Goal: Information Seeking & Learning: Learn about a topic

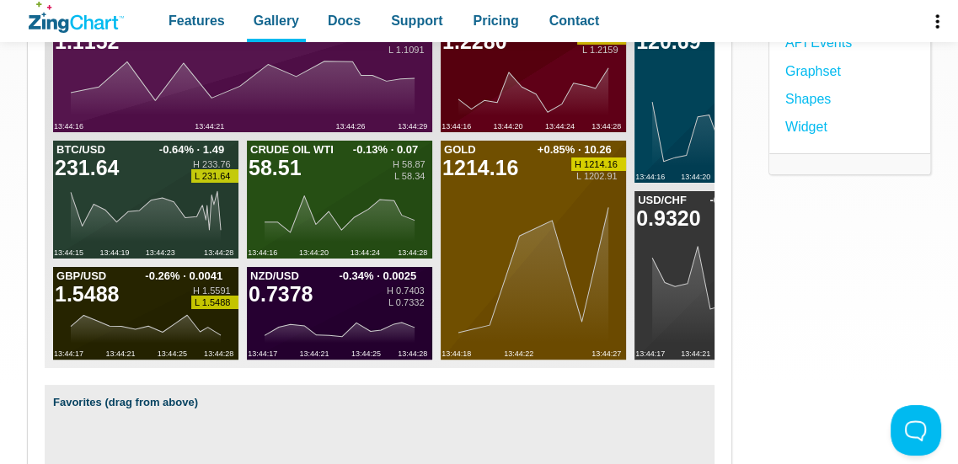
scroll to position [84, 0]
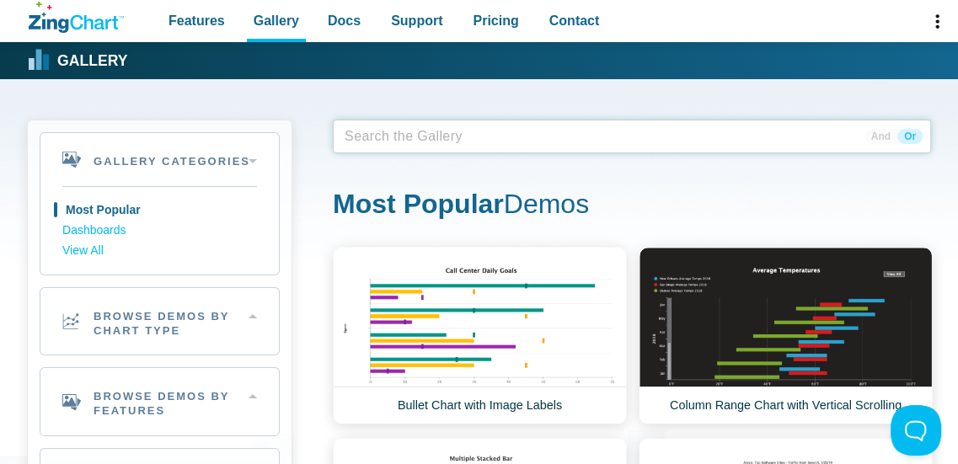
click at [418, 131] on span "App Content" at bounding box center [391, 137] width 106 height 24
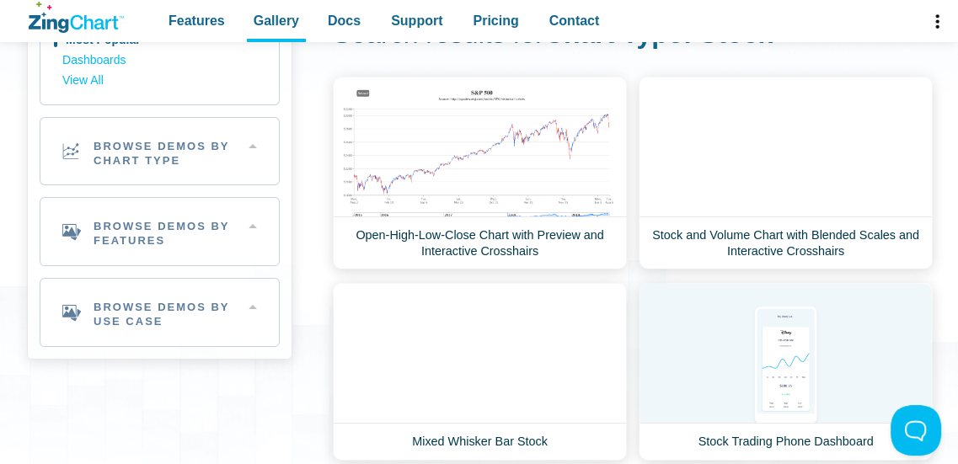
scroll to position [168, 0]
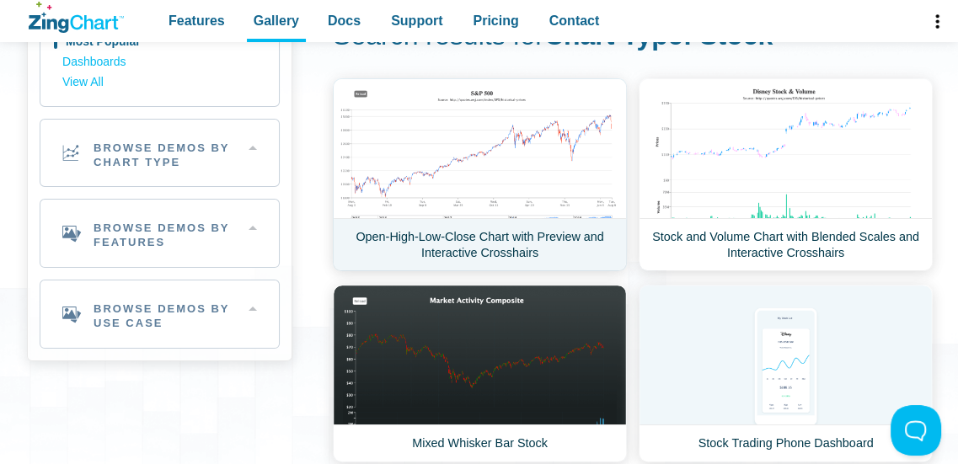
click at [529, 166] on link "Open-High-Low-Close Chart with Preview and Interactive Crosshairs" at bounding box center [480, 174] width 294 height 193
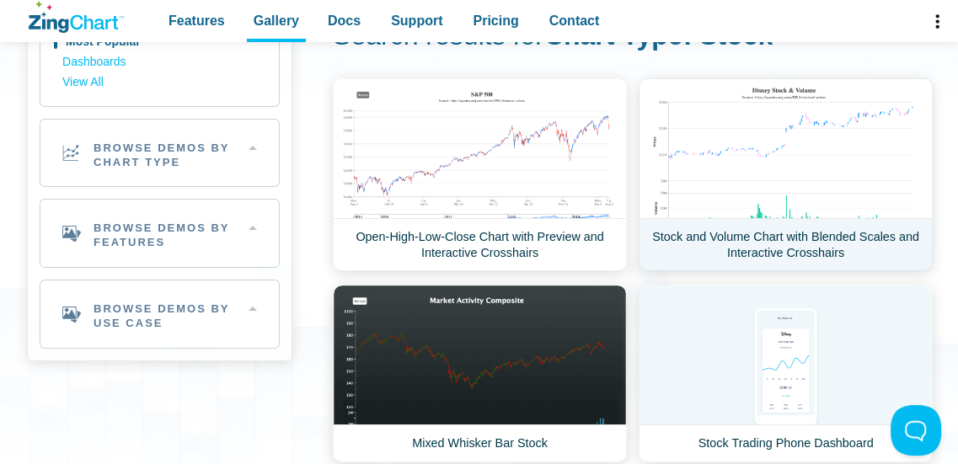
click at [761, 120] on link "Stock and Volume Chart with Blended Scales and Interactive Crosshairs" at bounding box center [786, 174] width 294 height 193
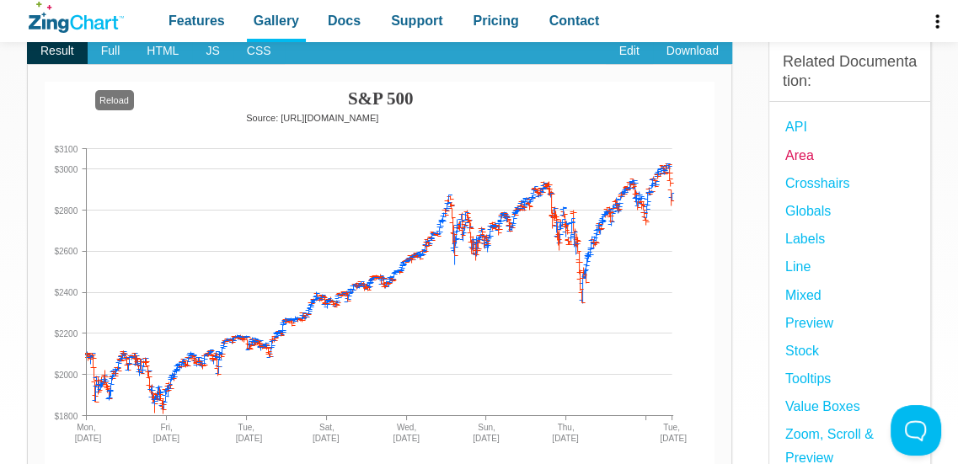
click at [800, 155] on link "Area" at bounding box center [799, 155] width 29 height 23
